Goal: Information Seeking & Learning: Learn about a topic

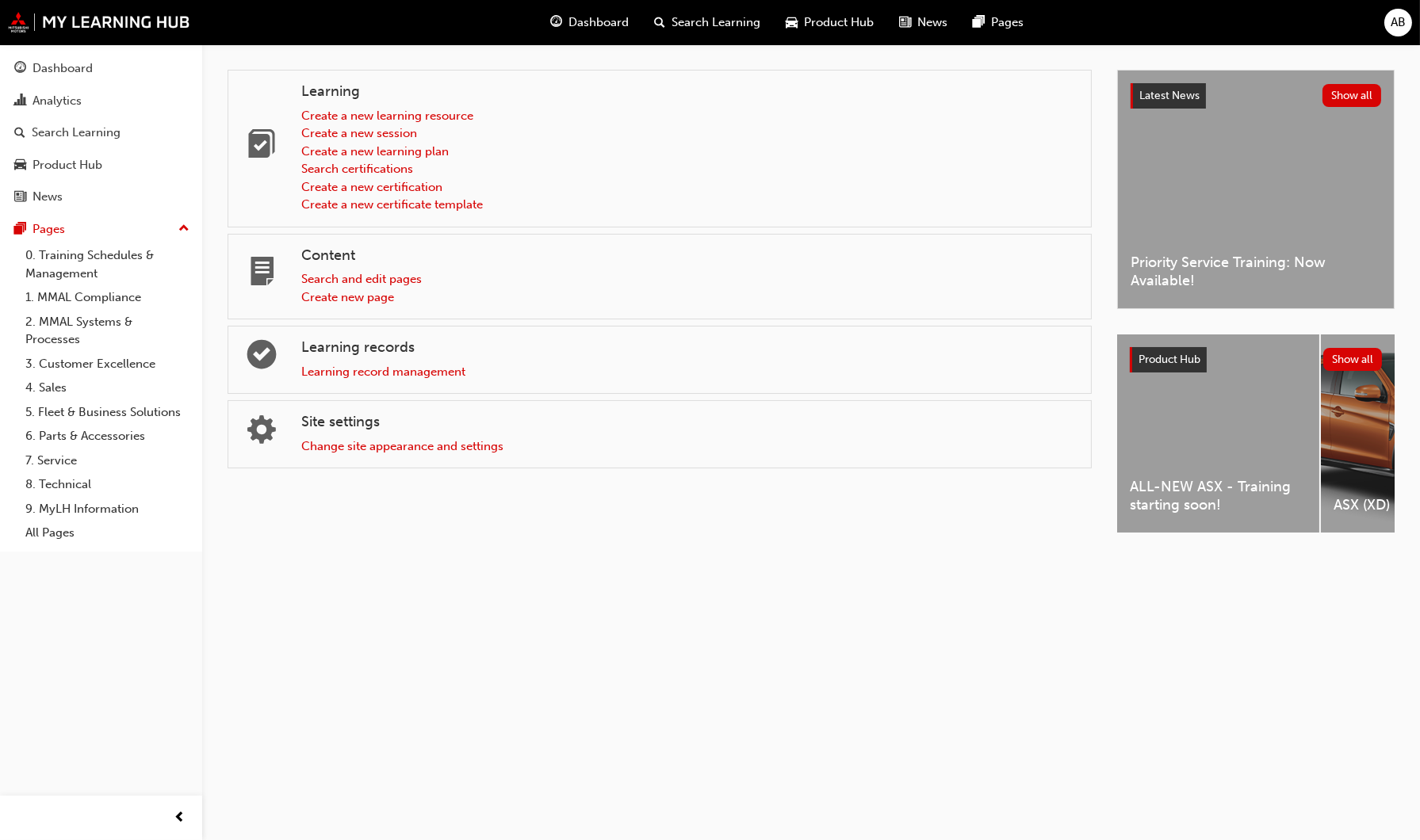
click at [695, 24] on span "Search Learning" at bounding box center [716, 22] width 89 height 18
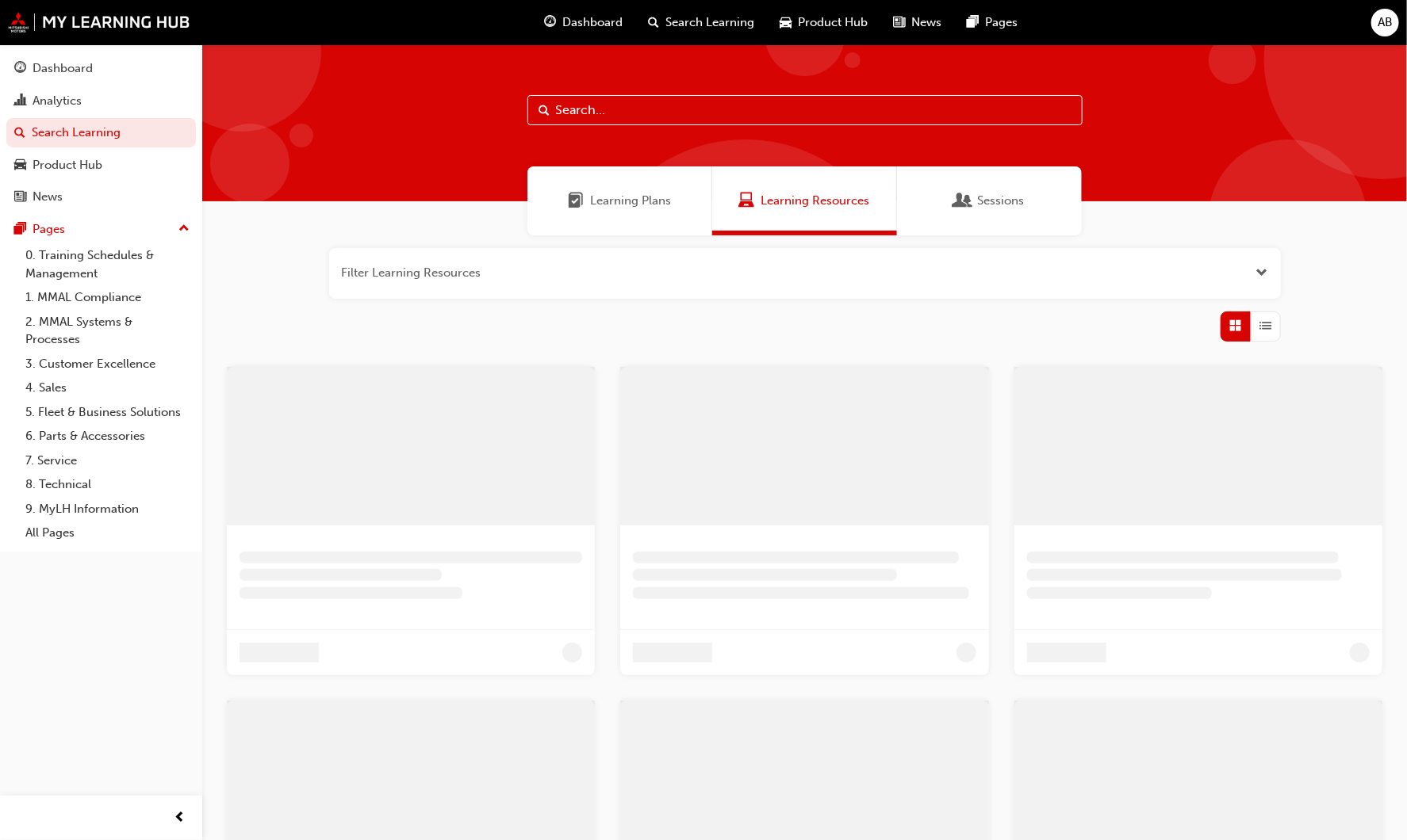
click at [734, 113] on input "text" at bounding box center [805, 109] width 555 height 30
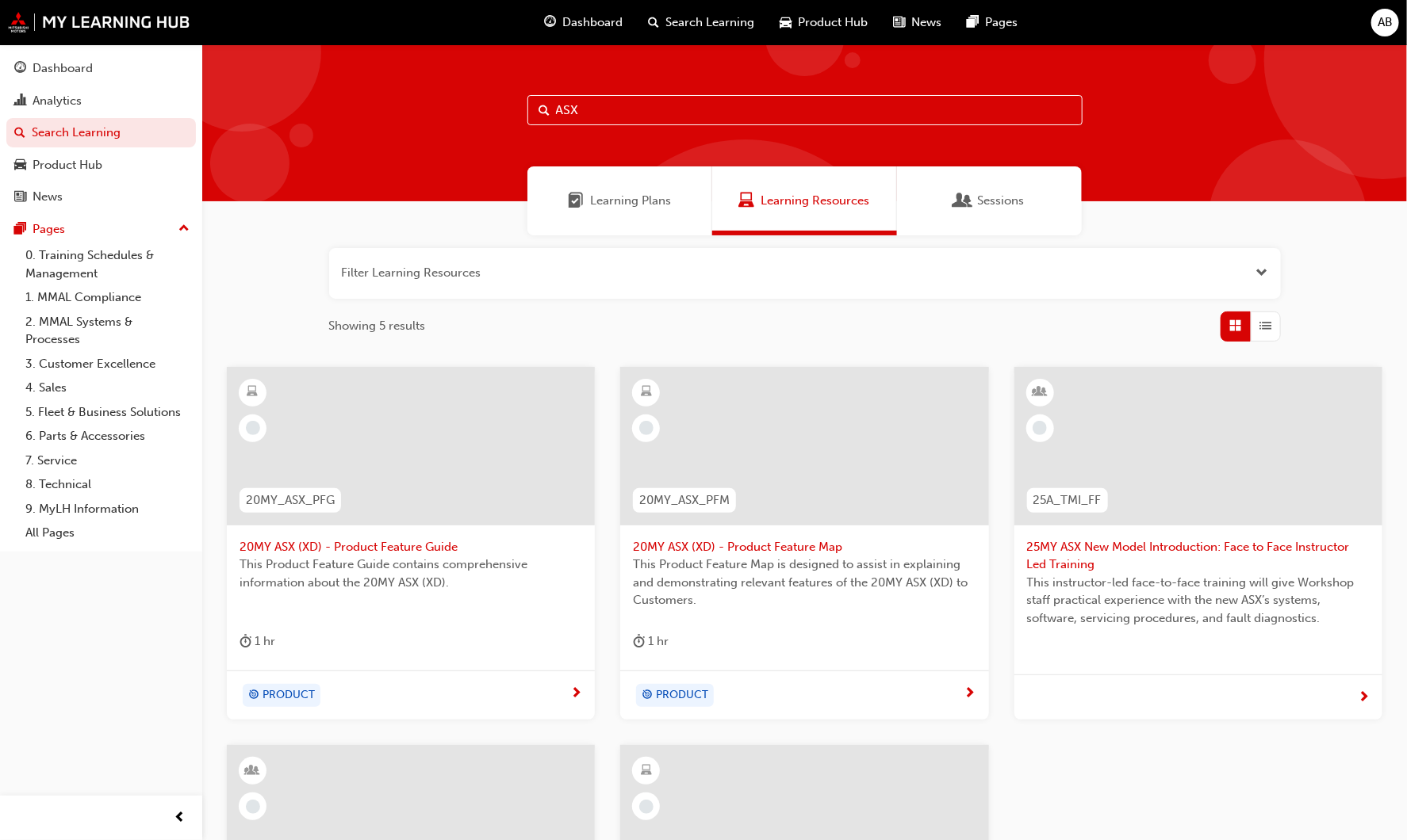
drag, startPoint x: 650, startPoint y: 121, endPoint x: 436, endPoint y: 85, distance: 217.0
click at [436, 85] on div "ASX" at bounding box center [805, 123] width 1205 height 157
type input "S"
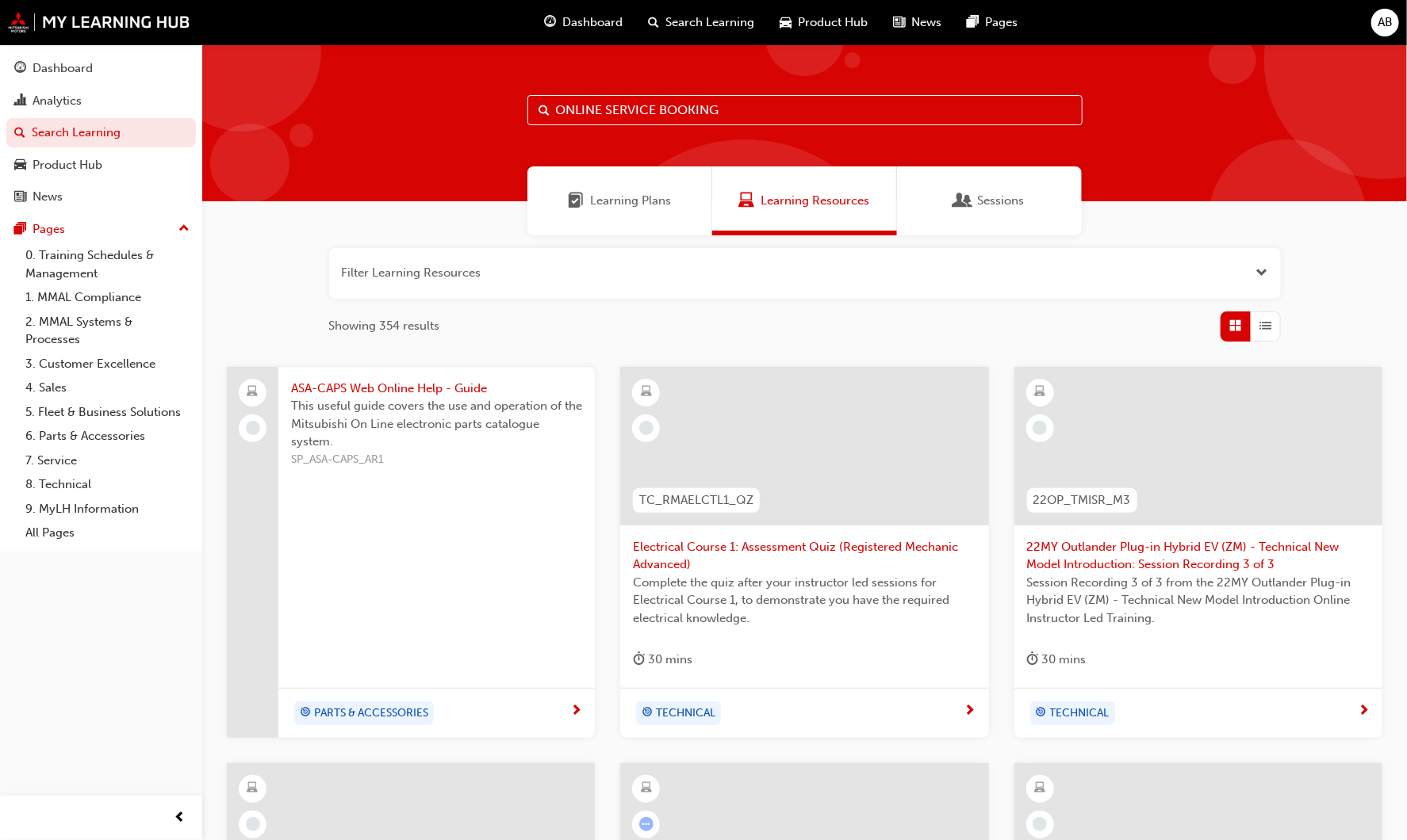
type input "ONLINE SERVICE BOOKING"
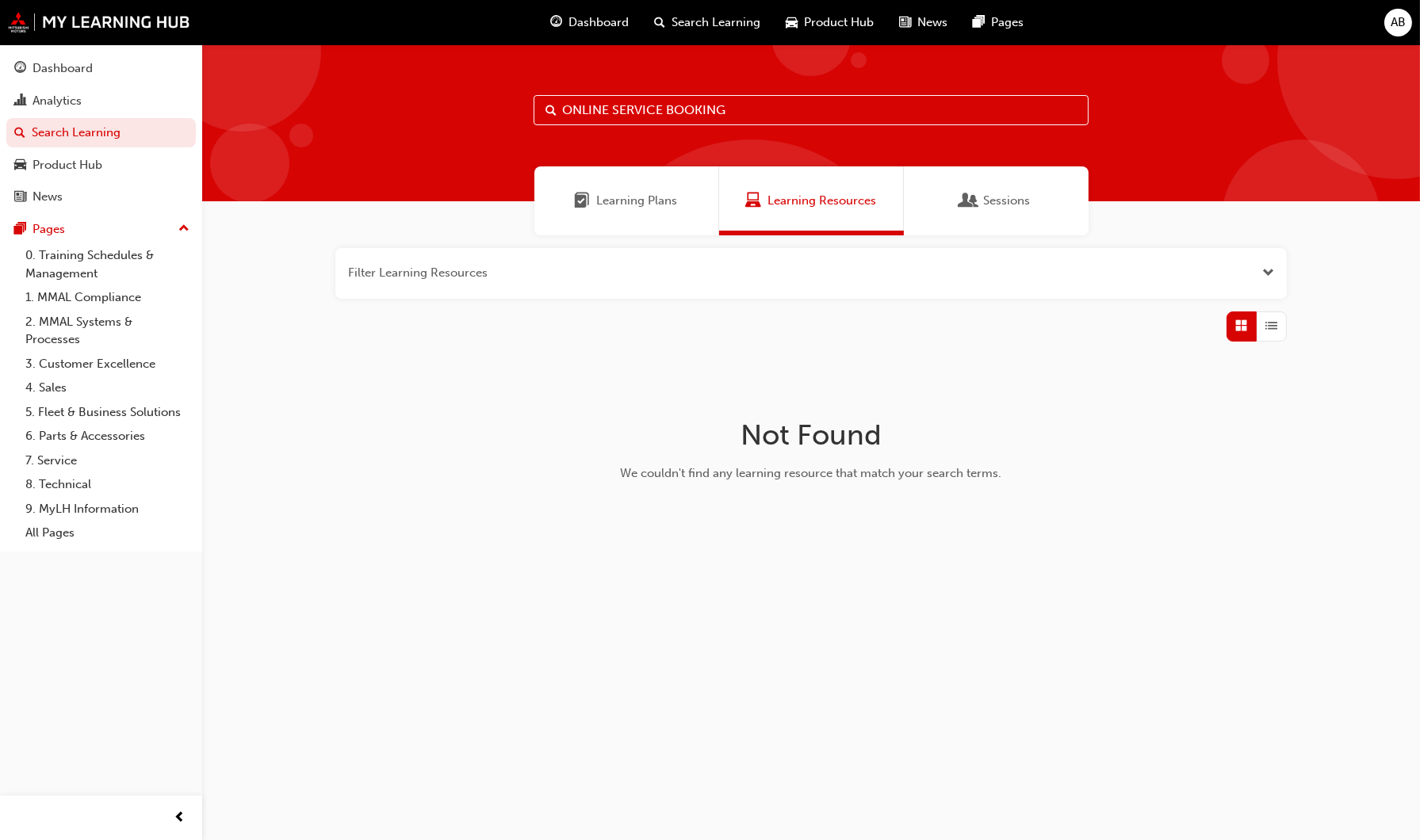
click at [1271, 283] on button "button" at bounding box center [811, 274] width 951 height 50
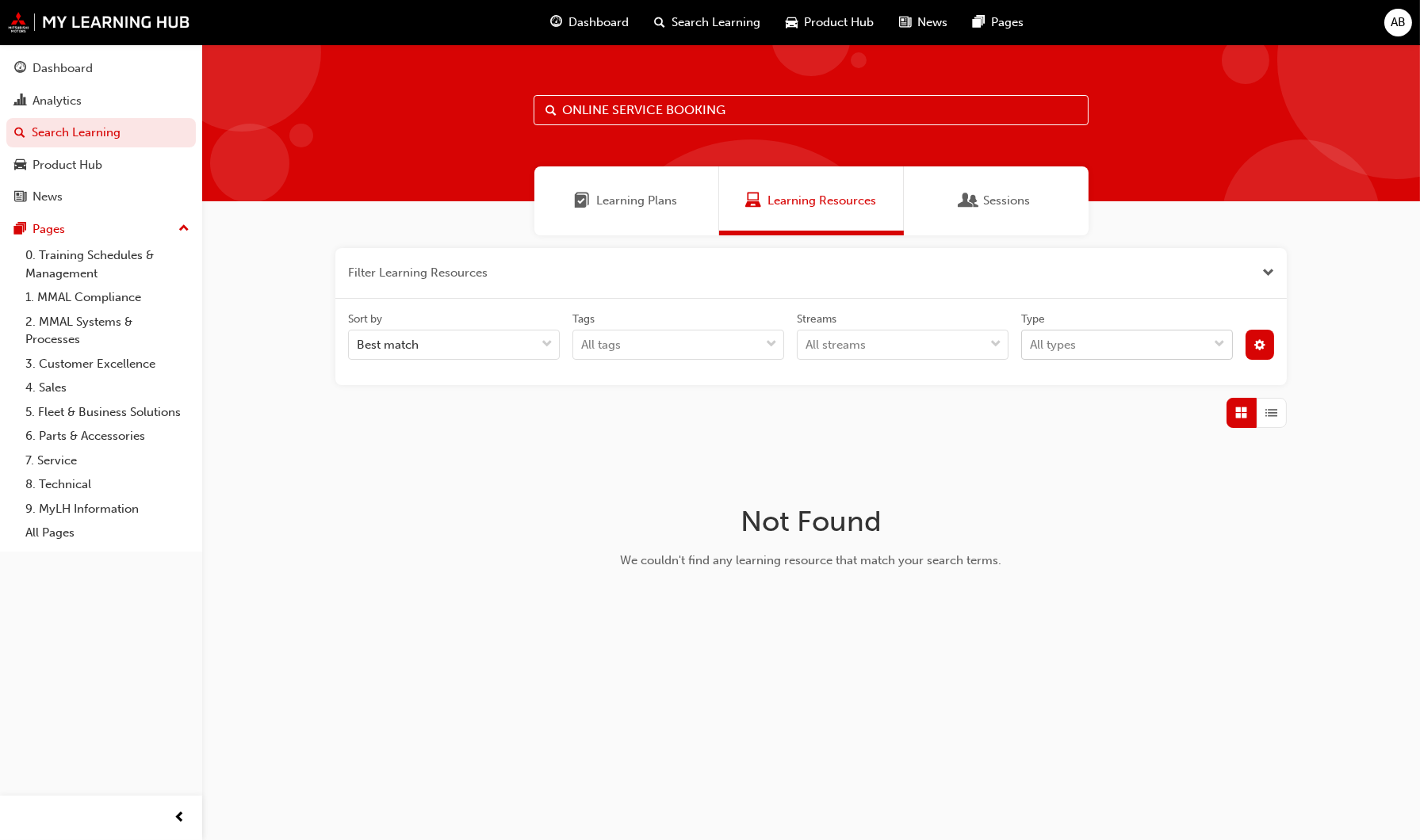
click at [1168, 341] on div "All types" at bounding box center [1115, 345] width 187 height 28
click at [1031, 341] on input "Type All types" at bounding box center [1030, 344] width 2 height 14
click at [1347, 439] on div "Filter Learning Resources Sort by Best match Tags All tags Streams All streams …" at bounding box center [811, 441] width 1218 height 411
click at [1235, 332] on div "Type All types" at bounding box center [1127, 335] width 224 height 49
click at [1258, 343] on span "cog-icon" at bounding box center [1259, 347] width 11 height 14
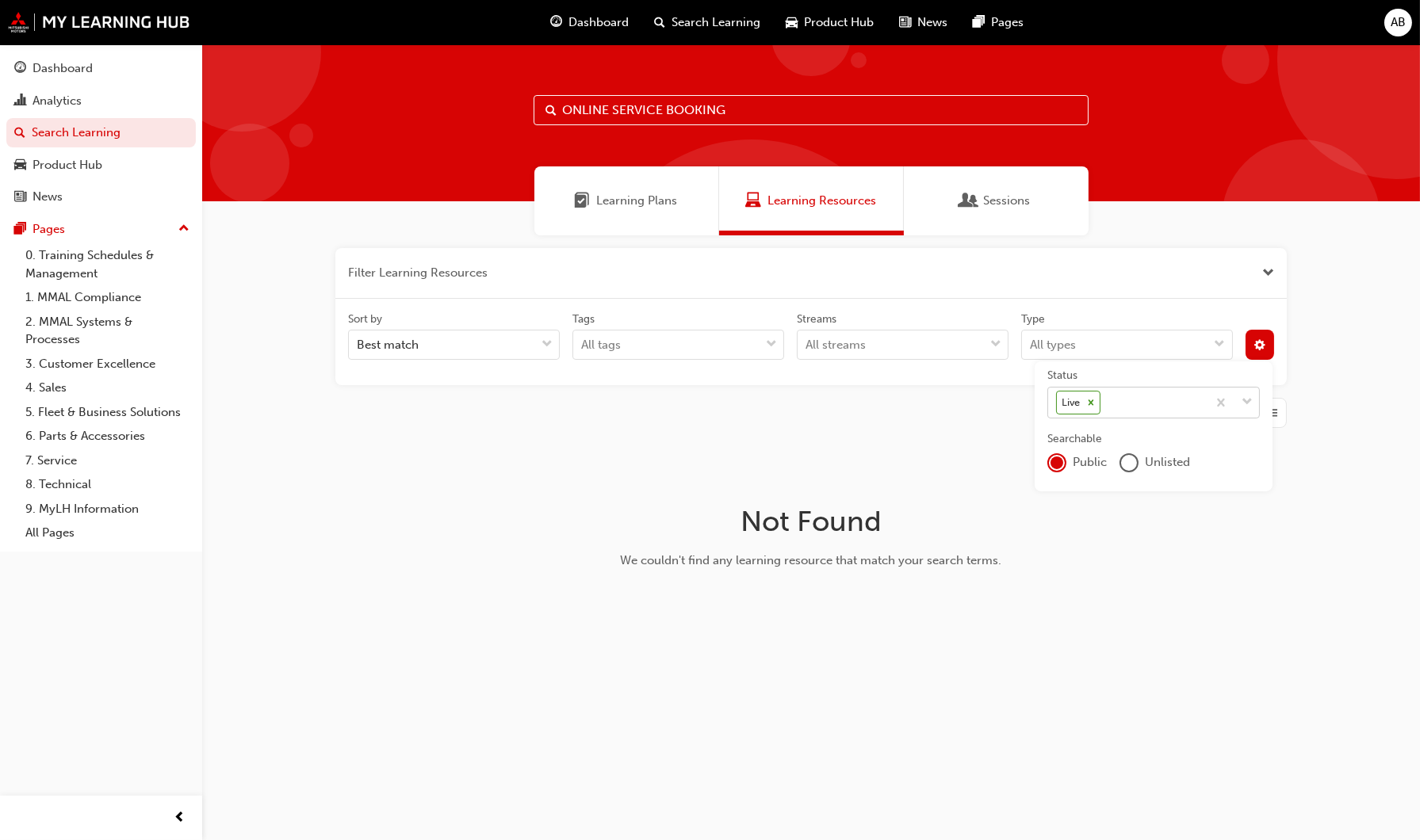
click at [1090, 399] on icon at bounding box center [1090, 402] width 11 height 11
click at [1104, 399] on input "Status Live" at bounding box center [1105, 402] width 2 height 14
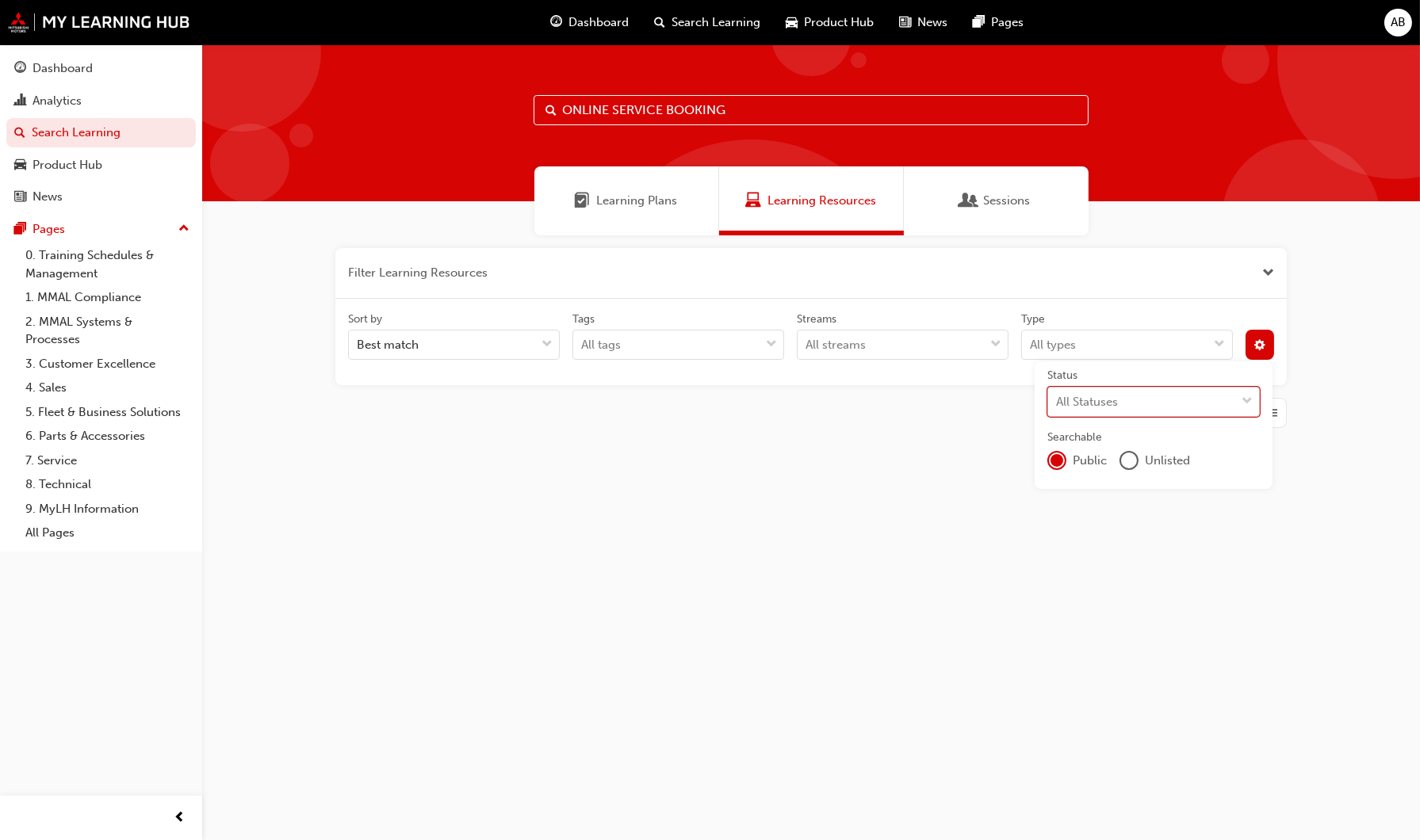
click at [1130, 451] on div "unlistedOption" at bounding box center [1129, 461] width 19 height 19
click at [897, 429] on div "Filter Learning Resources (1) Clear Filter Sort by Best match Tags All tags Str…" at bounding box center [811, 351] width 1218 height 231
click at [1300, 343] on div "Filter Learning Resources (1) Clear Filter Sort by Best match Tags All tags Str…" at bounding box center [811, 351] width 1218 height 231
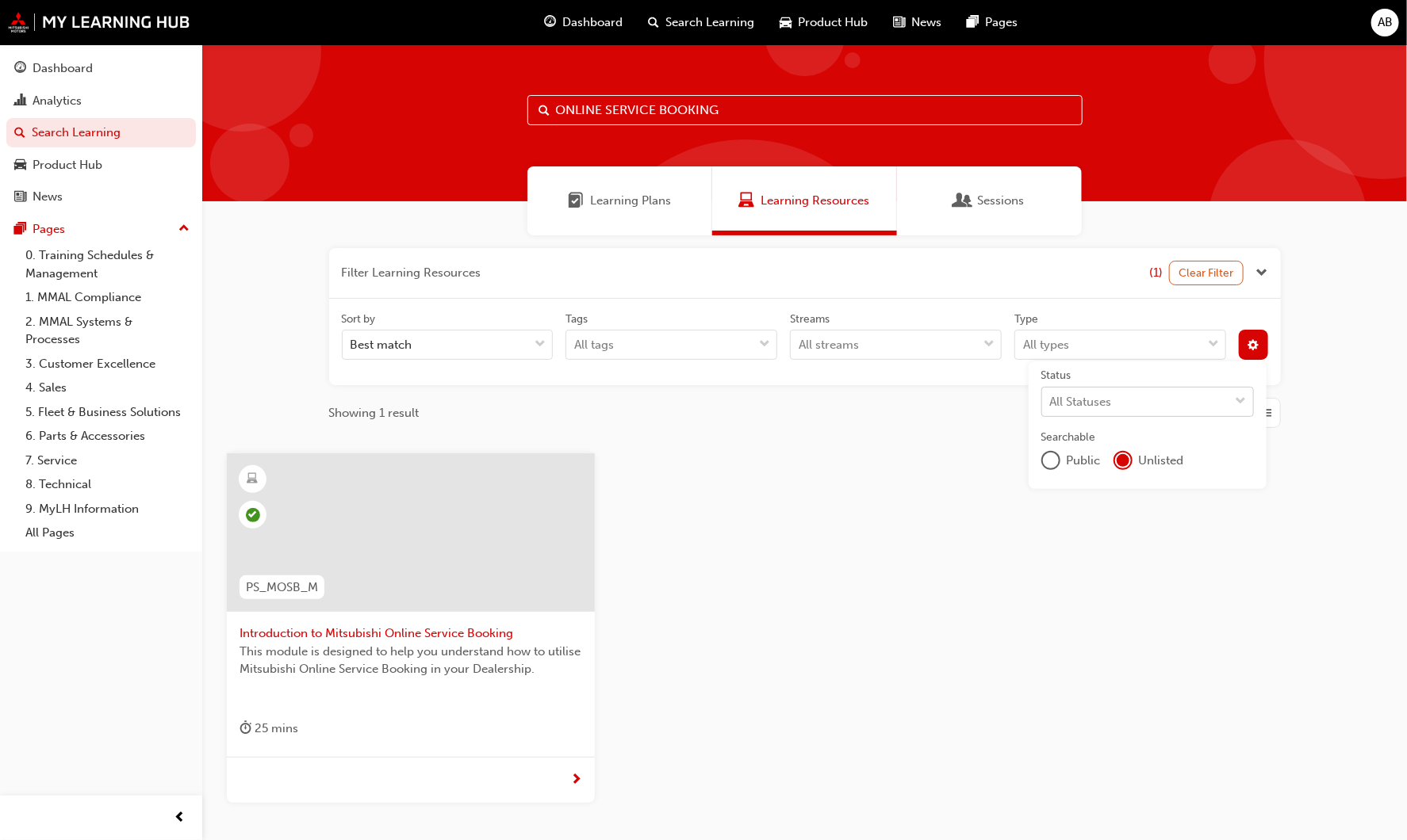
click at [443, 658] on span "This module is designed to help you understand how to utilise Mitsubishi Online…" at bounding box center [411, 660] width 342 height 36
